Goal: Task Accomplishment & Management: Manage account settings

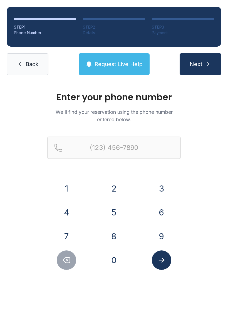
click at [116, 186] on button "2" at bounding box center [113, 188] width 19 height 19
click at [70, 214] on button "4" at bounding box center [66, 212] width 19 height 19
click at [112, 267] on button "0" at bounding box center [113, 260] width 19 height 19
click at [162, 189] on button "3" at bounding box center [161, 188] width 19 height 19
click at [75, 189] on button "1" at bounding box center [66, 188] width 19 height 19
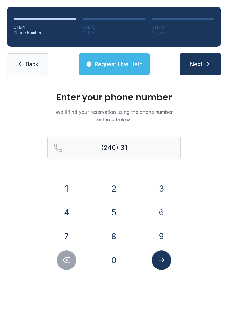
click at [117, 216] on button "5" at bounding box center [113, 212] width 19 height 19
click at [112, 238] on button "8" at bounding box center [113, 236] width 19 height 19
click at [161, 231] on button "9" at bounding box center [161, 236] width 19 height 19
click at [72, 233] on button "7" at bounding box center [66, 236] width 19 height 19
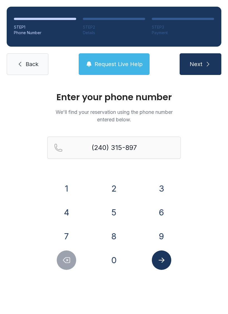
type input "[PHONE_NUMBER]"
click at [163, 261] on icon "Submit lookup form" at bounding box center [161, 260] width 8 height 8
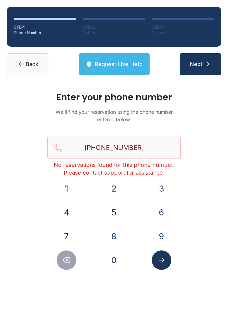
click at [23, 64] on icon at bounding box center [20, 64] width 7 height 7
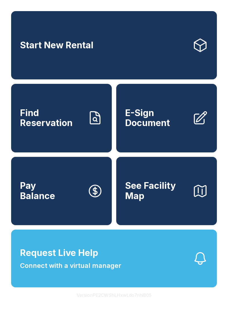
click at [206, 197] on icon "button" at bounding box center [200, 190] width 12 height 11
click at [41, 201] on span "Pay Balance" at bounding box center [37, 191] width 35 height 20
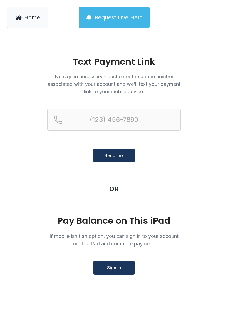
click at [21, 19] on icon at bounding box center [18, 17] width 7 height 7
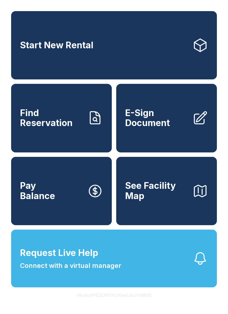
click at [200, 266] on icon "button" at bounding box center [200, 259] width 16 height 16
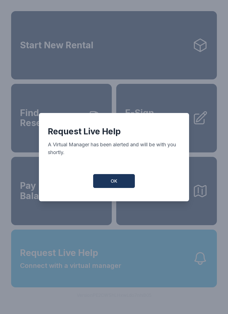
click at [117, 186] on button "OK" at bounding box center [114, 181] width 42 height 14
